Goal: Task Accomplishment & Management: Manage account settings

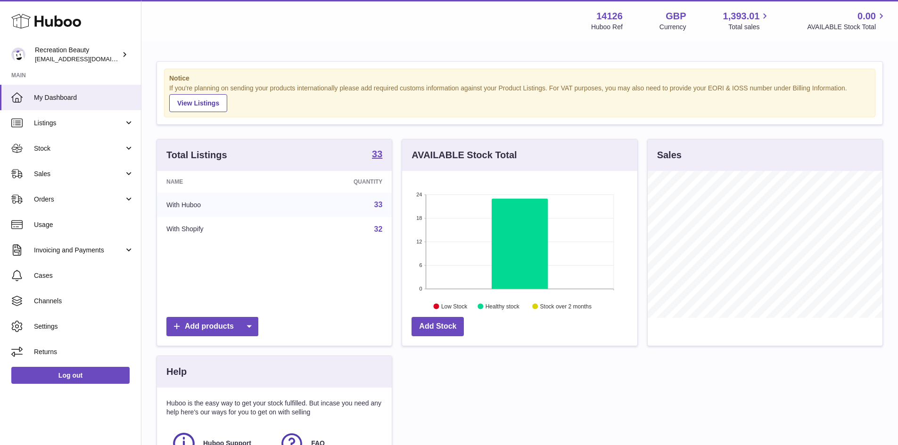
scroll to position [147, 235]
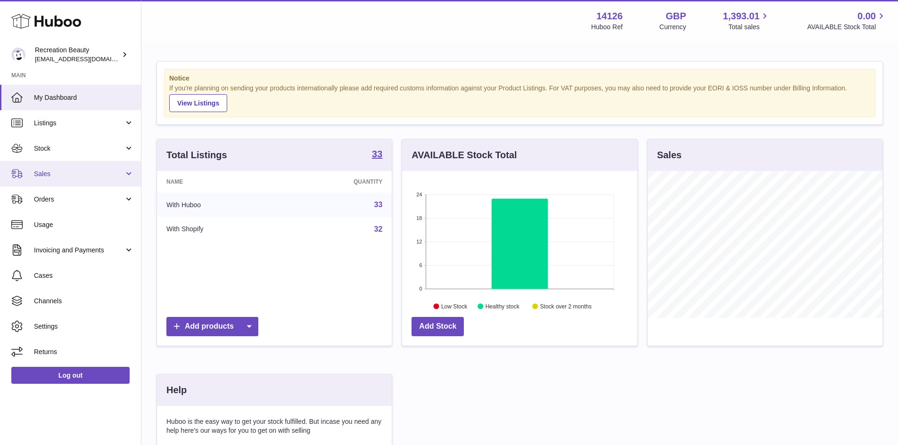
click at [79, 175] on span "Sales" at bounding box center [79, 174] width 90 height 9
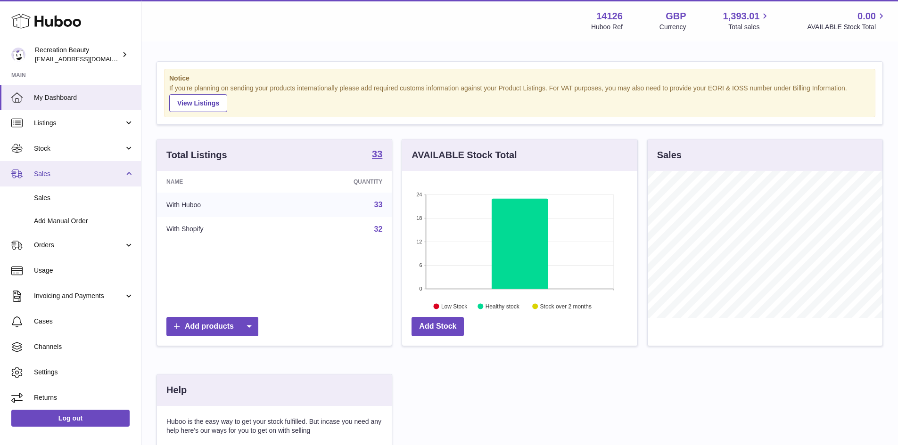
click at [79, 175] on span "Sales" at bounding box center [79, 174] width 90 height 9
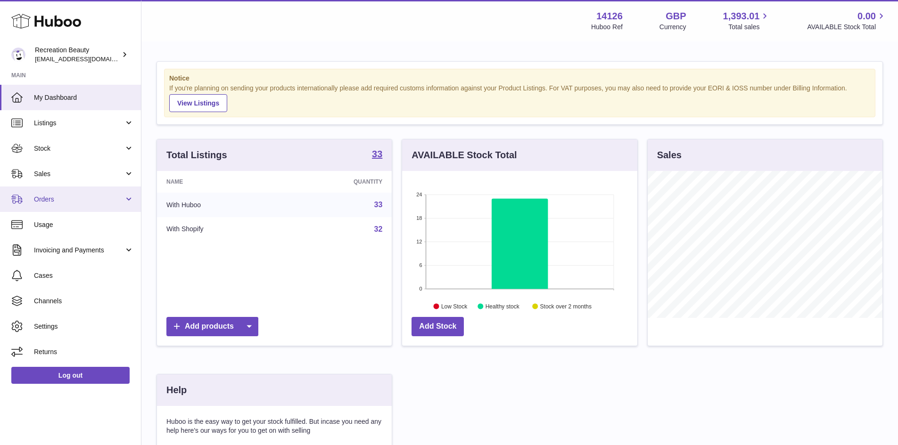
click at [93, 205] on link "Orders" at bounding box center [70, 199] width 141 height 25
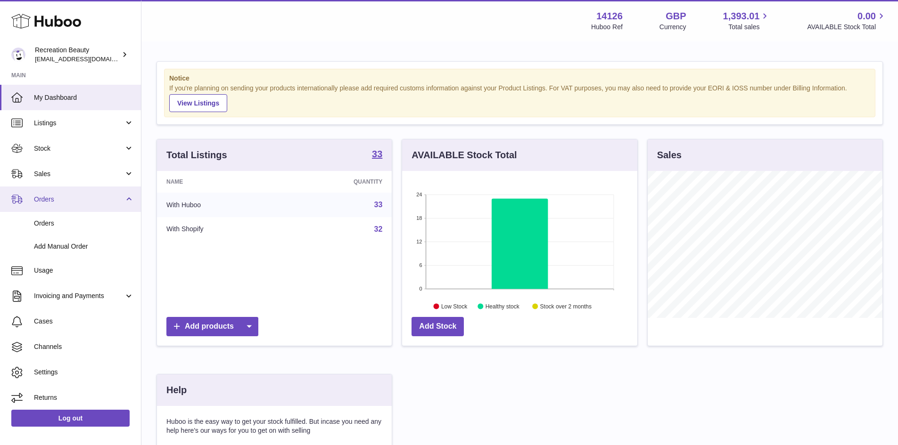
click at [93, 205] on link "Orders" at bounding box center [70, 199] width 141 height 25
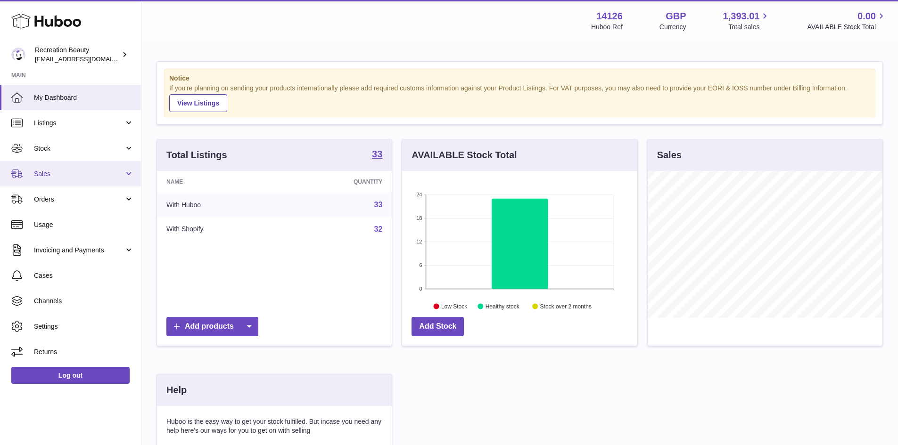
click at [90, 183] on link "Sales" at bounding box center [70, 173] width 141 height 25
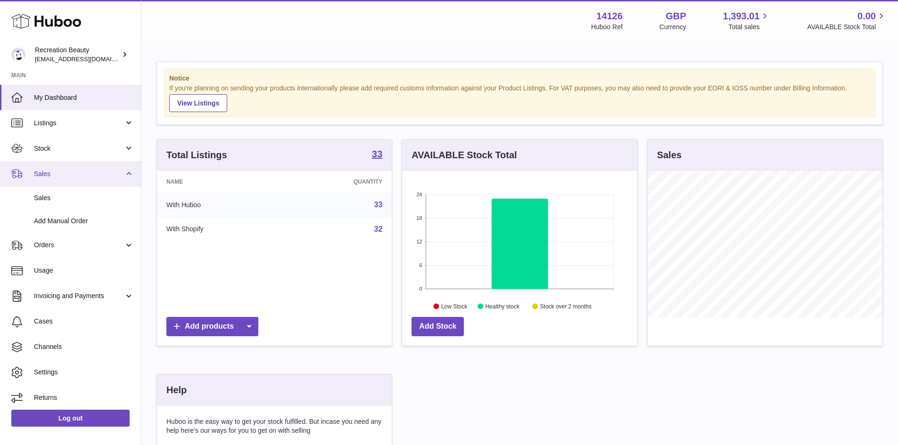
click at [90, 183] on link "Sales" at bounding box center [70, 173] width 141 height 25
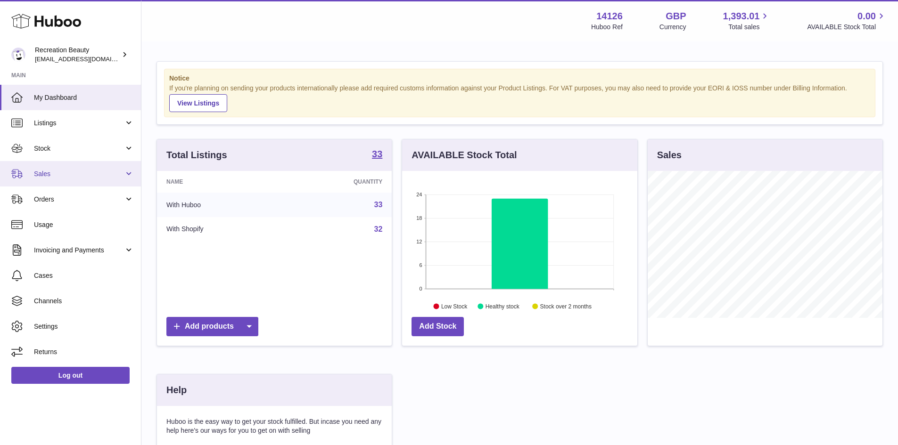
click at [60, 177] on span "Sales" at bounding box center [79, 174] width 90 height 9
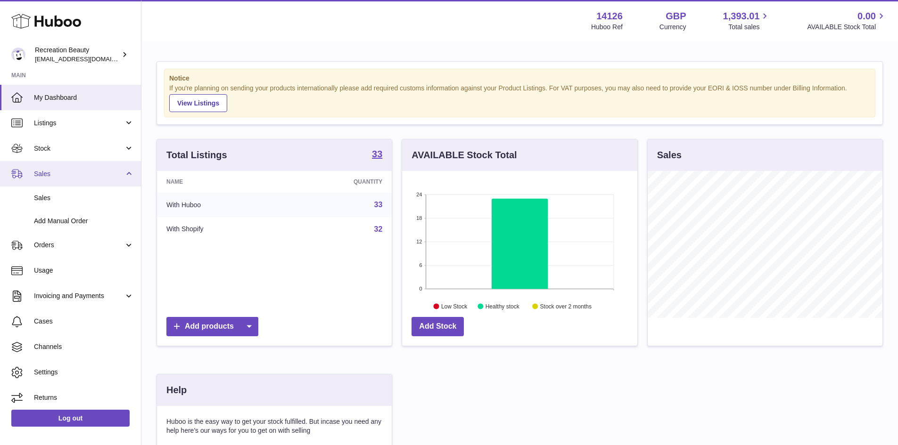
click at [67, 176] on span "Sales" at bounding box center [79, 174] width 90 height 9
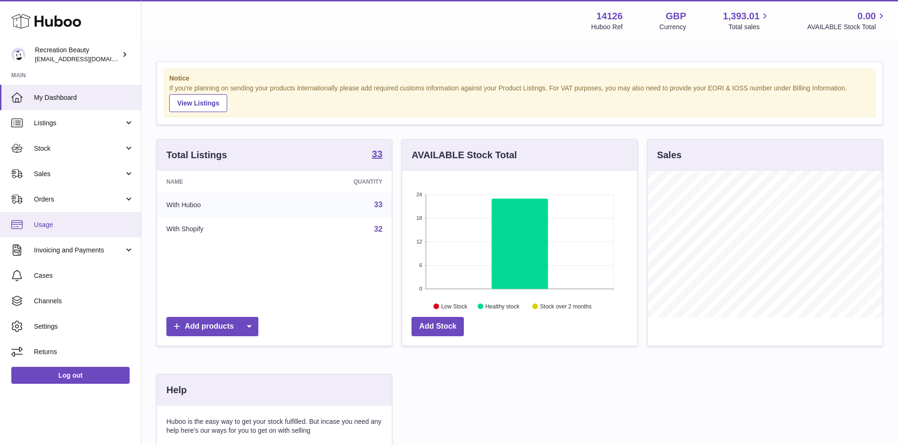
drag, startPoint x: 66, startPoint y: 216, endPoint x: 66, endPoint y: 208, distance: 8.0
click at [66, 215] on link "Usage" at bounding box center [70, 224] width 141 height 25
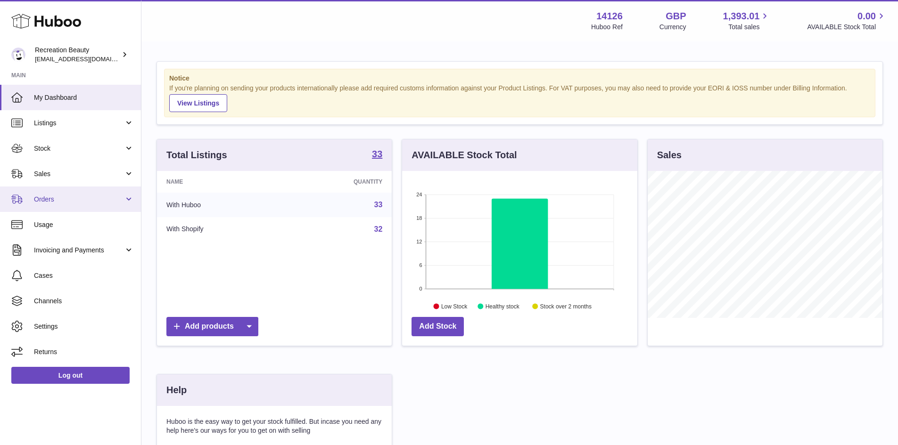
click at [66, 200] on span "Orders" at bounding box center [79, 199] width 90 height 9
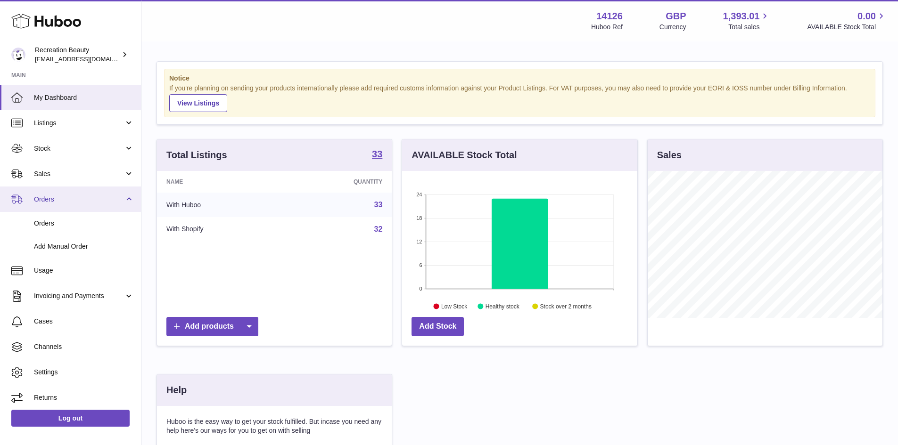
click at [84, 199] on span "Orders" at bounding box center [79, 199] width 90 height 9
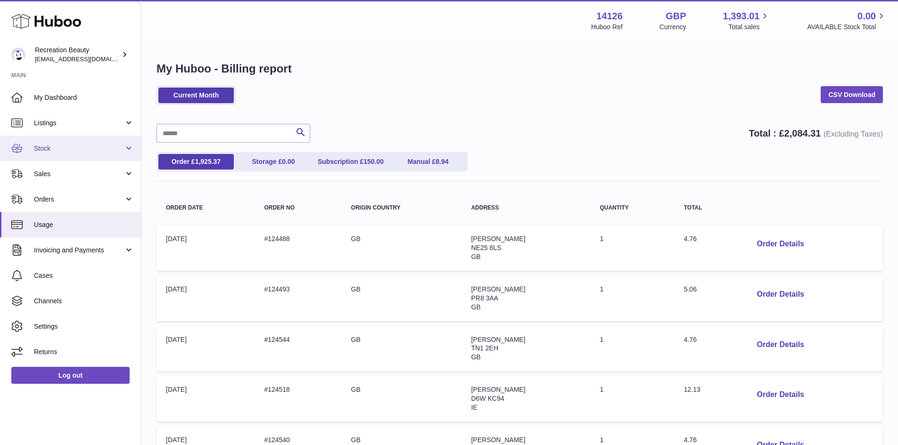
click at [89, 147] on span "Stock" at bounding box center [79, 148] width 90 height 9
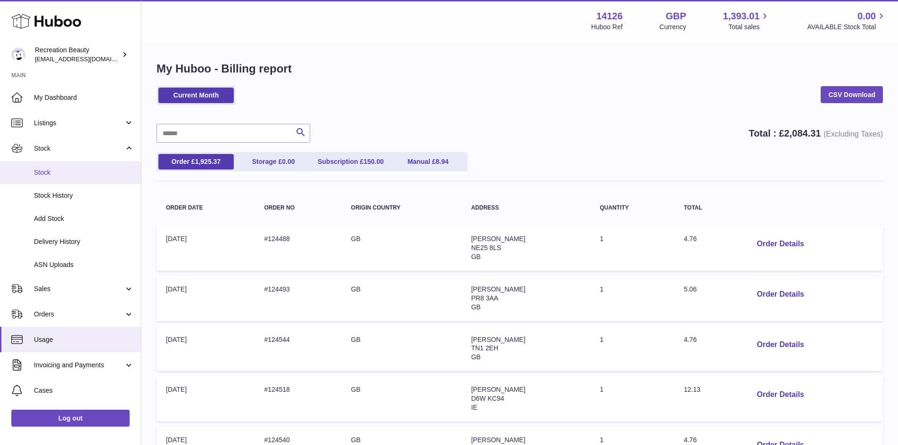
click at [88, 168] on span "Stock" at bounding box center [84, 172] width 100 height 9
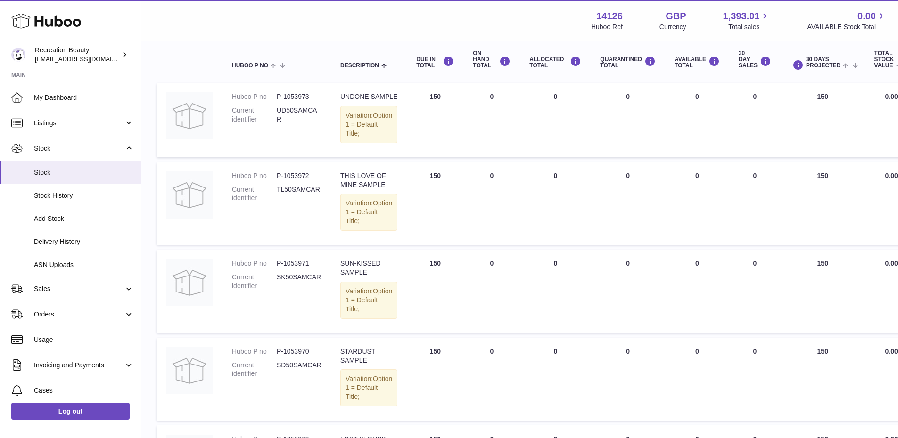
scroll to position [12, 0]
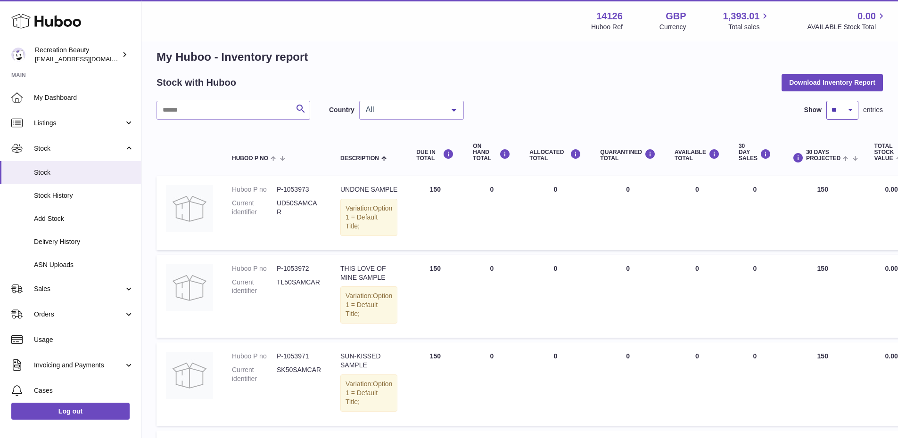
click at [835, 109] on select "** ** ** ***" at bounding box center [842, 110] width 32 height 19
click at [826, 101] on select "** ** ** ***" at bounding box center [842, 110] width 32 height 19
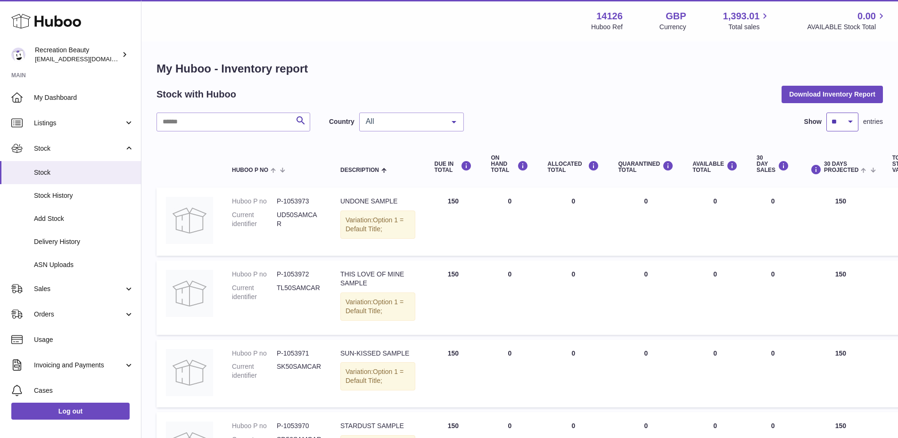
click at [827, 118] on select "** ** ** ***" at bounding box center [842, 122] width 32 height 19
select select "**"
click at [826, 113] on select "** ** ** ***" at bounding box center [842, 122] width 32 height 19
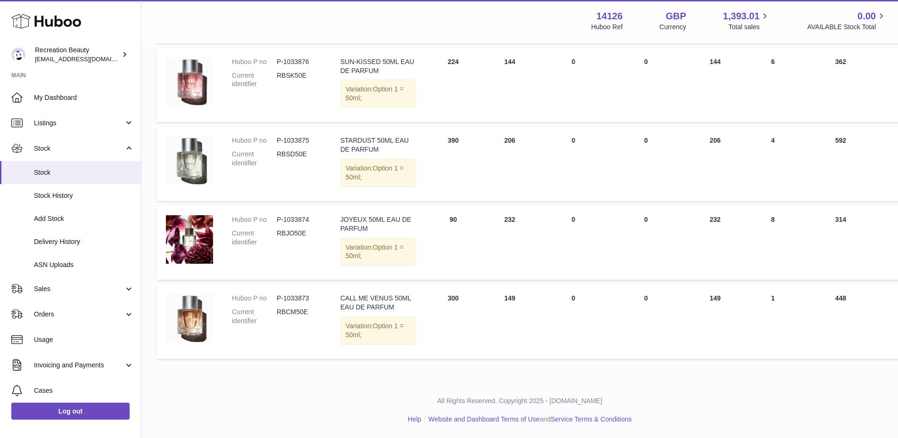
scroll to position [3189, 0]
drag, startPoint x: 386, startPoint y: 293, endPoint x: 337, endPoint y: 273, distance: 52.9
click at [337, 285] on td "Description CALL ME VENUS 50ML EAU DE PARFUM Variation: Option 1 = 50ml;" at bounding box center [378, 322] width 94 height 74
click at [354, 294] on div "CALL ME VENUS 50ML EAU DE PARFUM" at bounding box center [377, 303] width 75 height 18
drag, startPoint x: 366, startPoint y: 299, endPoint x: 342, endPoint y: 265, distance: 41.3
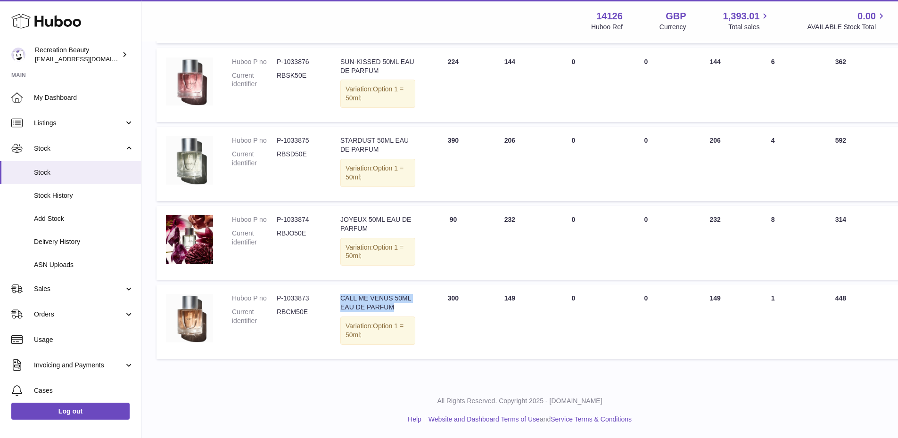
click at [342, 285] on td "Description CALL ME VENUS 50ML EAU DE PARFUM Variation: Option 1 = 50ml;" at bounding box center [378, 322] width 94 height 74
click at [366, 294] on div "CALL ME VENUS 50ML EAU DE PARFUM" at bounding box center [377, 303] width 75 height 18
click at [373, 297] on div "CALL ME VENUS 50ML EAU DE PARFUM" at bounding box center [377, 303] width 75 height 18
drag, startPoint x: 371, startPoint y: 300, endPoint x: 328, endPoint y: 270, distance: 53.5
click at [328, 285] on tr "Huboo P no P-1033873 Current identifier RBCM50E Description CALL ME VENUS 50ML …" at bounding box center [566, 322] width 820 height 74
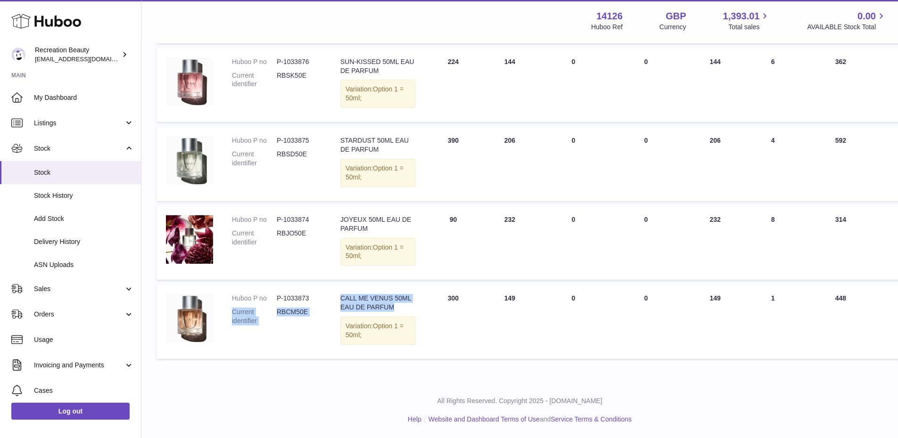
click at [377, 297] on div "CALL ME VENUS 50ML EAU DE PARFUM" at bounding box center [377, 303] width 75 height 18
click at [377, 298] on div "CALL ME VENUS 50ML EAU DE PARFUM" at bounding box center [377, 303] width 75 height 18
